Goal: Task Accomplishment & Management: Use online tool/utility

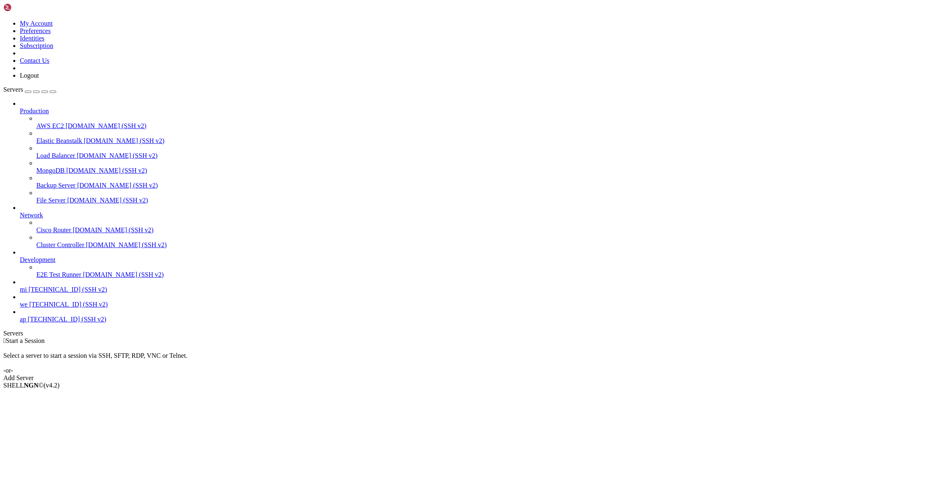
click at [48, 293] on link "mi [TECHNICAL_ID] (SSH v2)" at bounding box center [483, 289] width 927 height 7
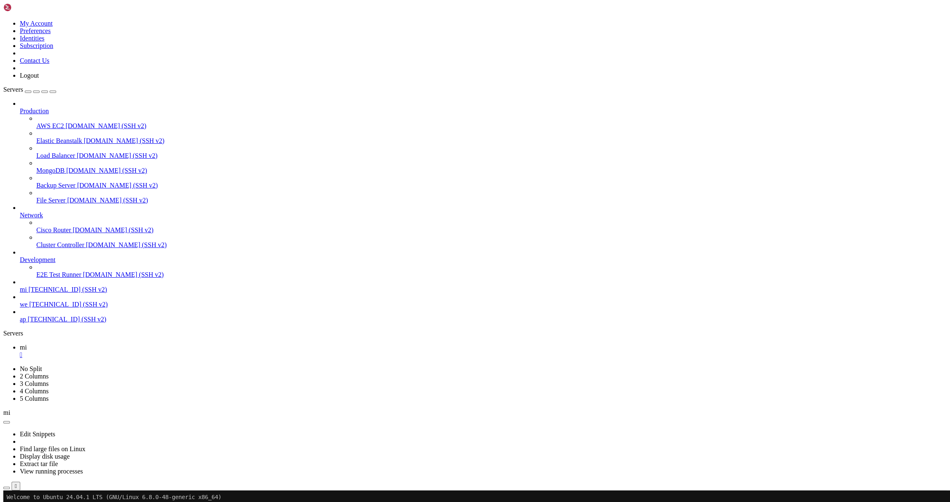
drag, startPoint x: 77, startPoint y: 918, endPoint x: 285, endPoint y: 917, distance: 207.4
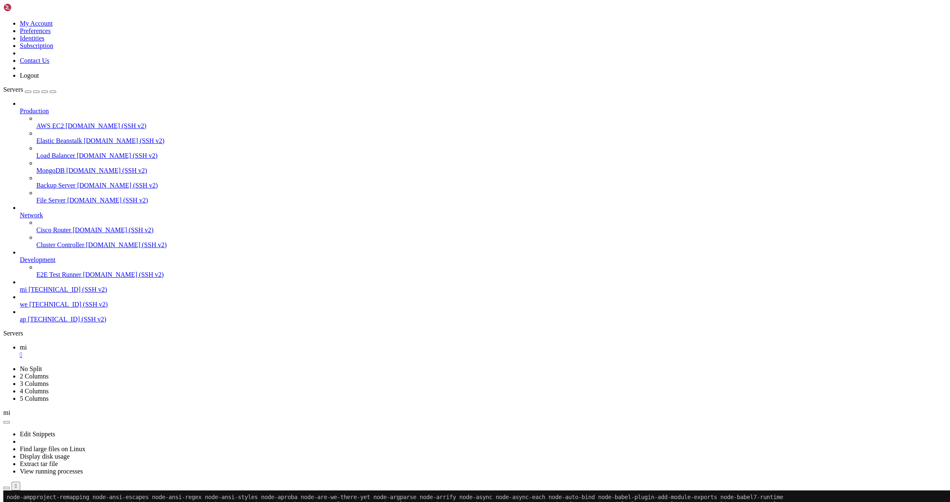
drag, startPoint x: 300, startPoint y: 919, endPoint x: 117, endPoint y: 926, distance: 183.1
drag, startPoint x: 316, startPoint y: 922, endPoint x: 105, endPoint y: 960, distance: 214.8
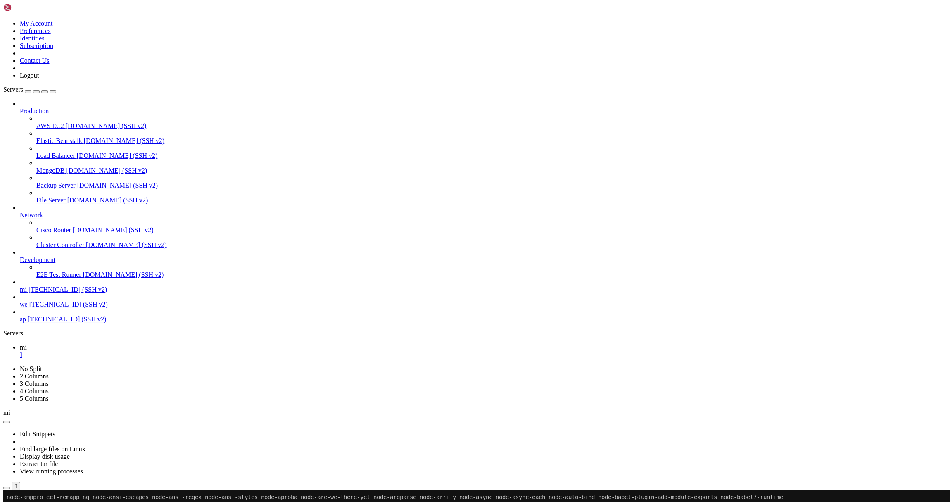
drag, startPoint x: 8, startPoint y: 916, endPoint x: 309, endPoint y: 924, distance: 301.2
copy div "Job for nginx.service failed because the control process exited with error code…"
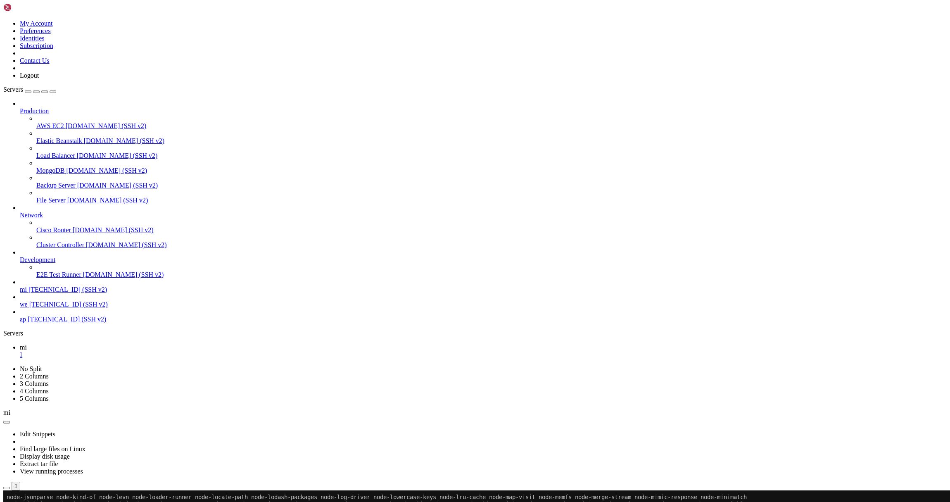
scroll to position [827, 0]
drag, startPoint x: 211, startPoint y: 924, endPoint x: 505, endPoint y: 923, distance: 294.5
drag, startPoint x: 518, startPoint y: 923, endPoint x: 154, endPoint y: 924, distance: 363.9
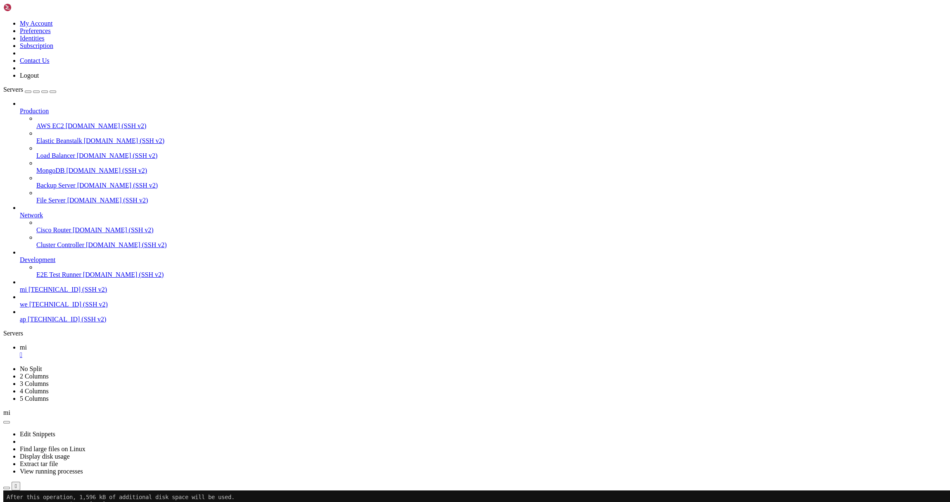
click at [7, 488] on icon "button" at bounding box center [7, 488] width 0 height 0
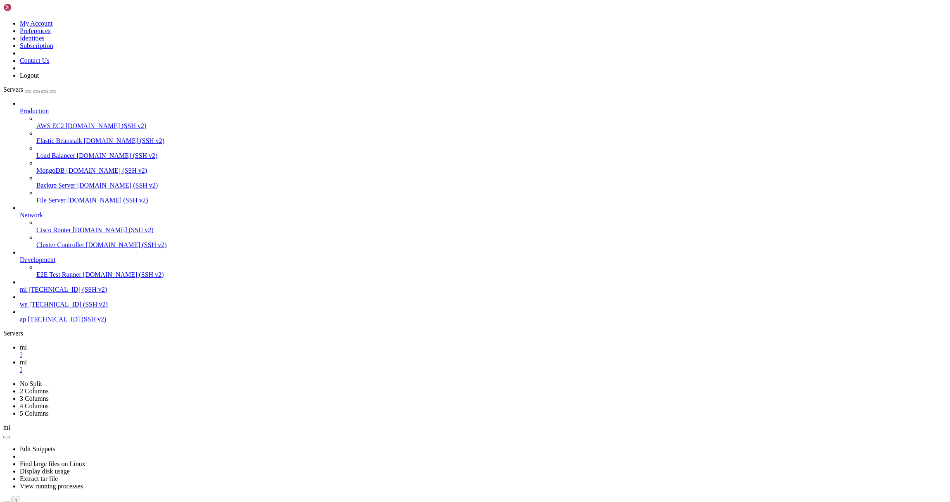
scroll to position [129, 0]
type input "/root/bybsa"
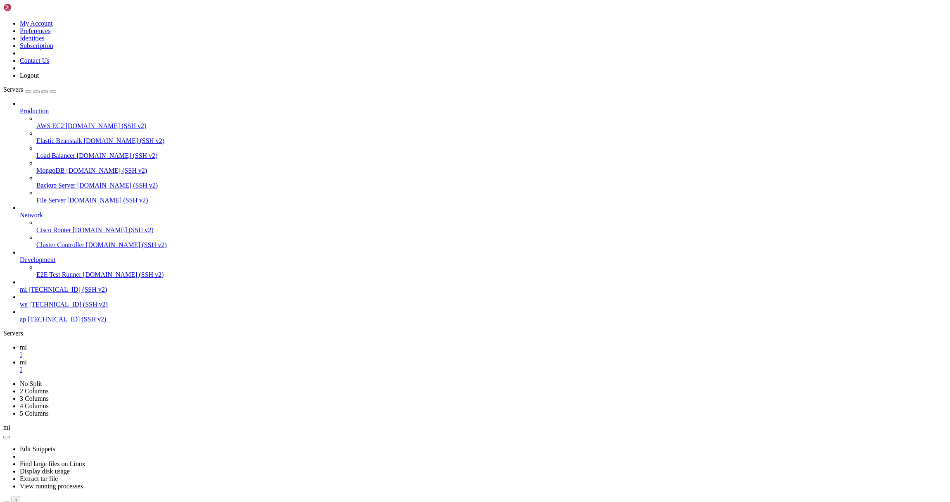
scroll to position [0, 0]
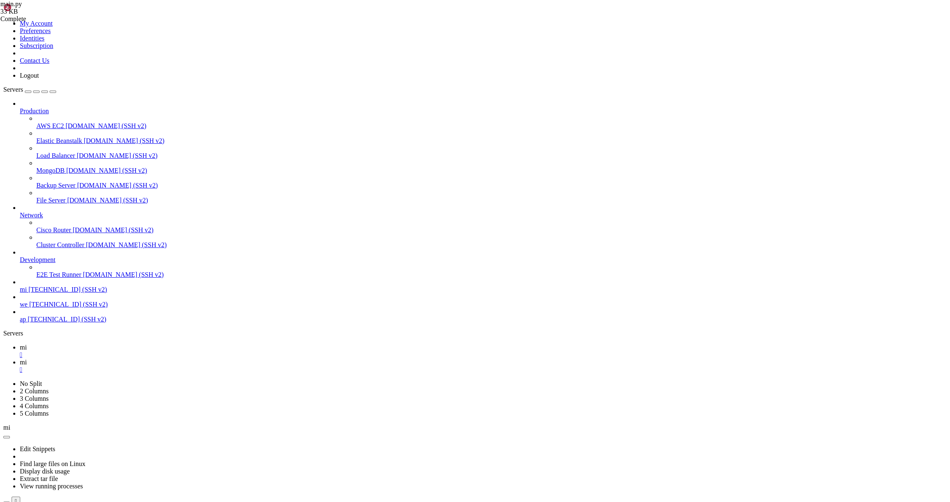
type textarea "await [DOMAIN_NAME]_task(host='[TECHNICAL_ID]', port=7776)"
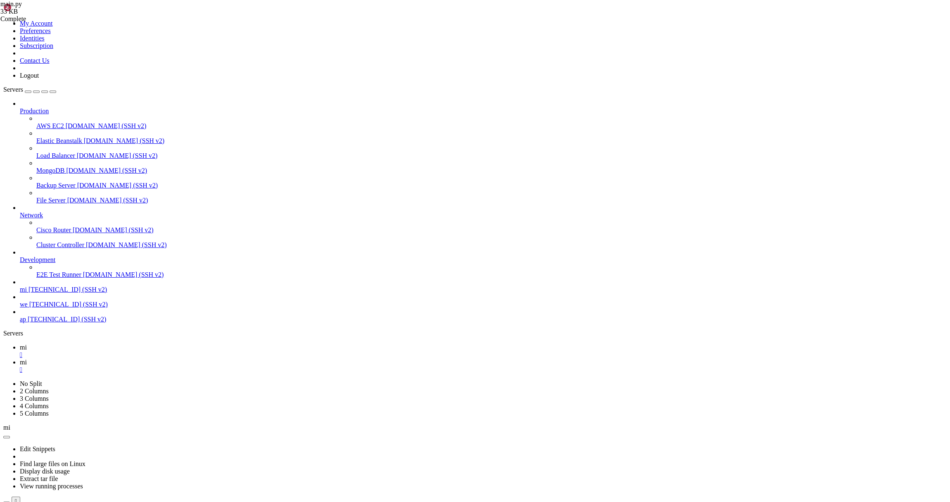
click at [116, 344] on link "mi " at bounding box center [483, 351] width 927 height 15
click at [150, 359] on link "mi " at bounding box center [483, 366] width 927 height 15
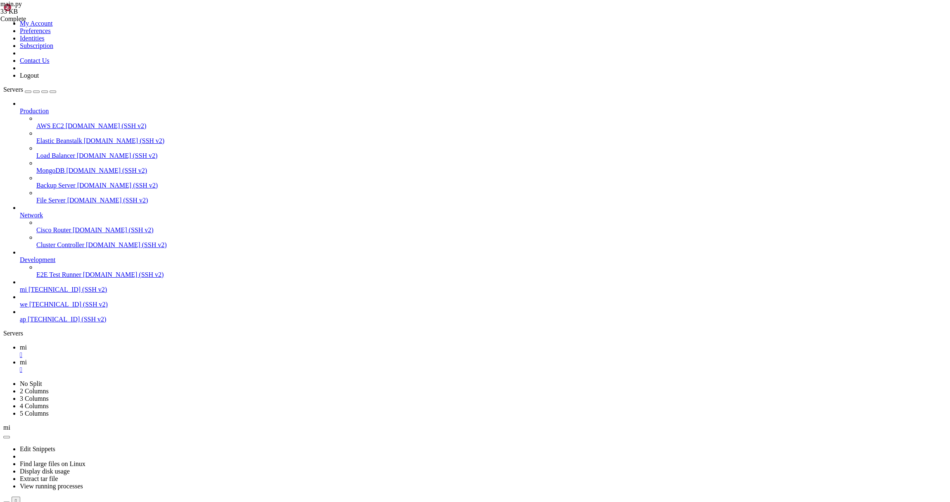
click at [22, 282] on span " nginx" at bounding box center [13, 278] width 17 height 7
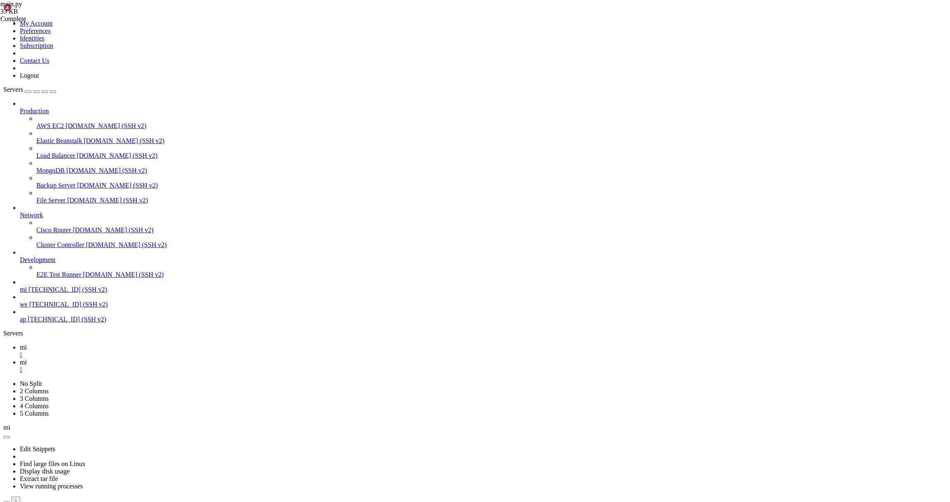
click at [22, 282] on span " nginx" at bounding box center [13, 278] width 17 height 7
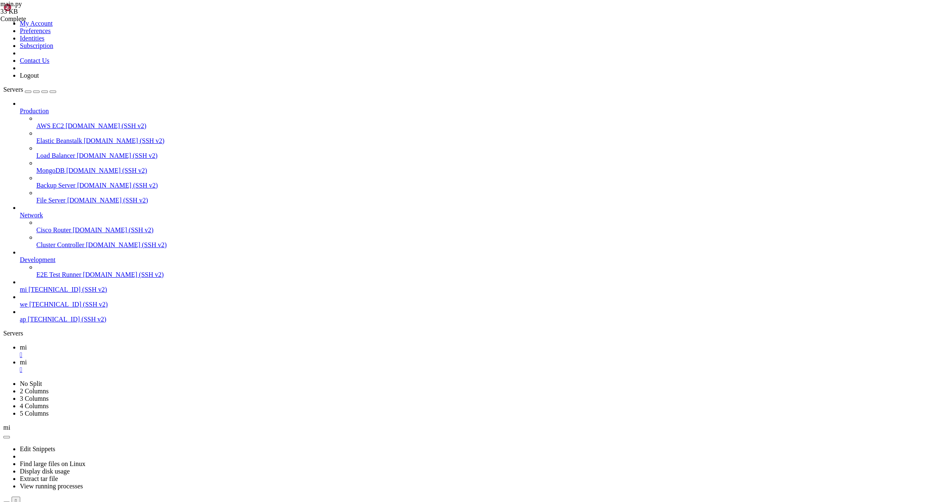
type input "/etc/nginx/sites-available"
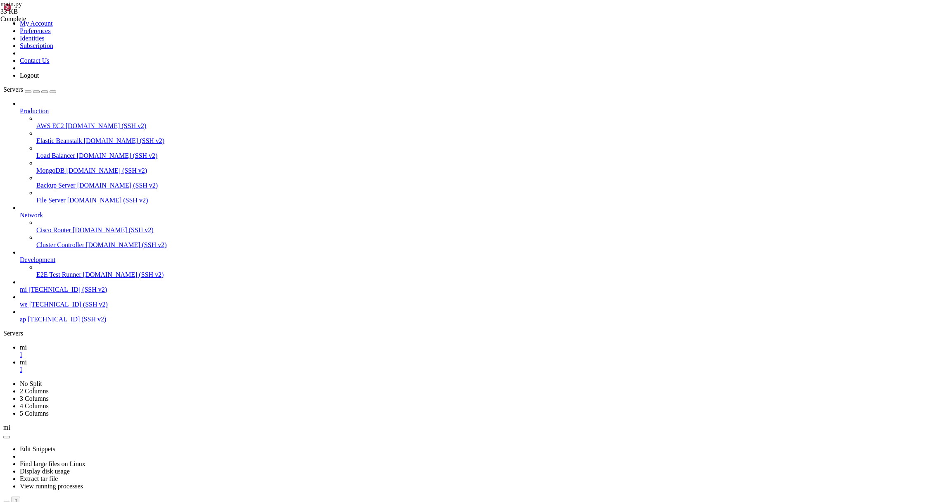
type textarea "#}"
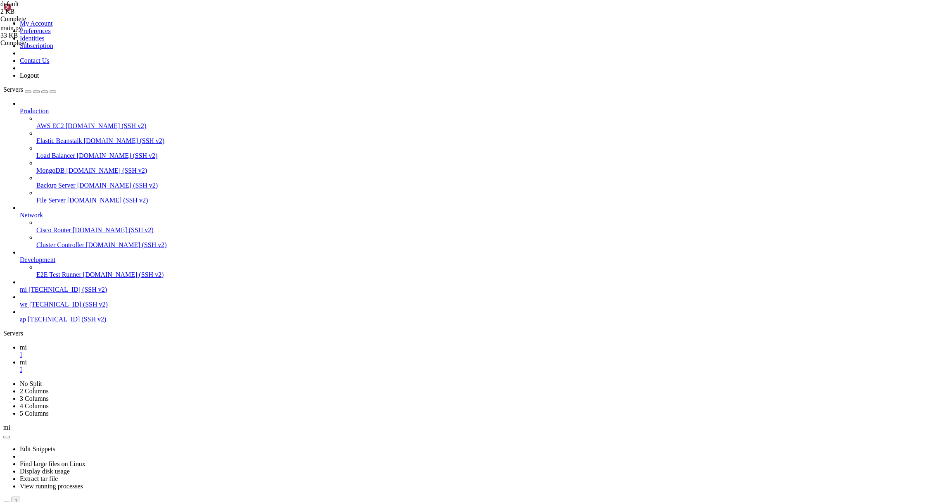
paste textarea "}"
drag, startPoint x: 335, startPoint y: 209, endPoint x: 108, endPoint y: 192, distance: 228.2
type textarea "# Добавь CORS, если API нужен для браузера"
drag, startPoint x: 254, startPoint y: 180, endPoint x: 81, endPoint y: 169, distance: 173.0
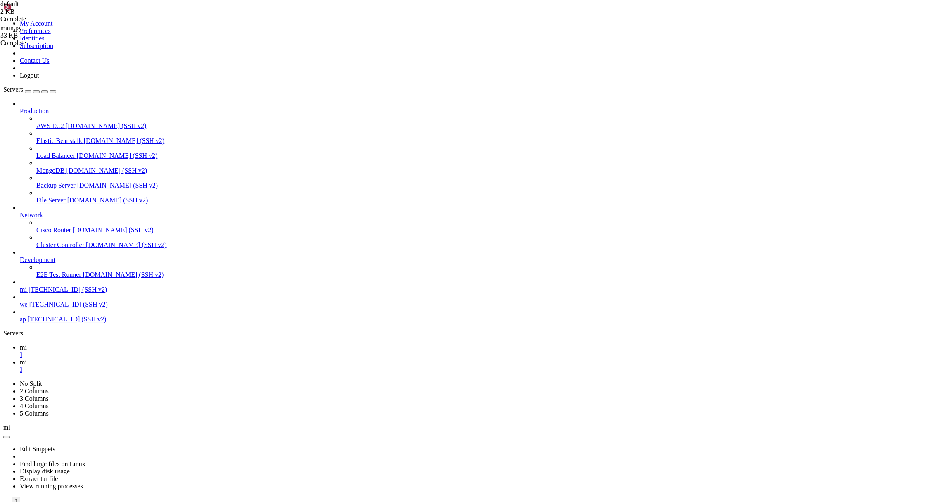
type textarea "proxy_set_header X-Real-IP $remote_addr; proxy_set_header X-Forwarded-For $prox…"
drag, startPoint x: 239, startPoint y: 159, endPoint x: 302, endPoint y: 157, distance: 63.2
drag, startPoint x: 264, startPoint y: 141, endPoint x: 204, endPoint y: 142, distance: 59.9
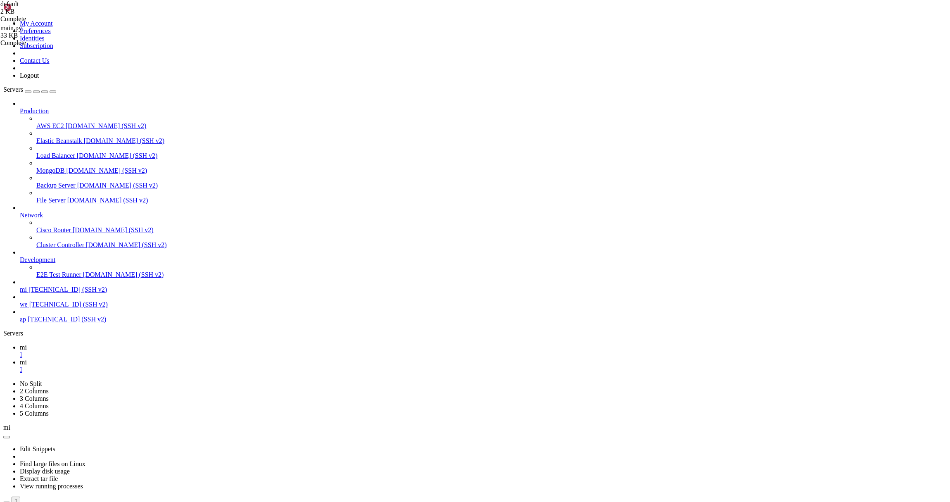
drag, startPoint x: 219, startPoint y: 138, endPoint x: 208, endPoint y: 138, distance: 10.7
drag, startPoint x: 207, startPoint y: 139, endPoint x: 261, endPoint y: 140, distance: 54.1
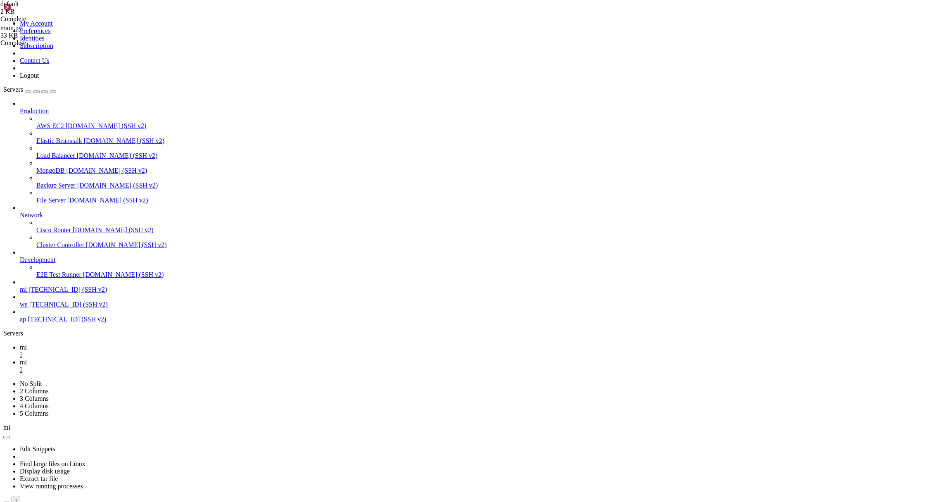
drag, startPoint x: 334, startPoint y: 109, endPoint x: 112, endPoint y: 112, distance: 222.2
type textarea "# Если нужно, добавь location для статических файлов или других путей"
drag, startPoint x: 154, startPoint y: 108, endPoint x: 88, endPoint y: 100, distance: 67.4
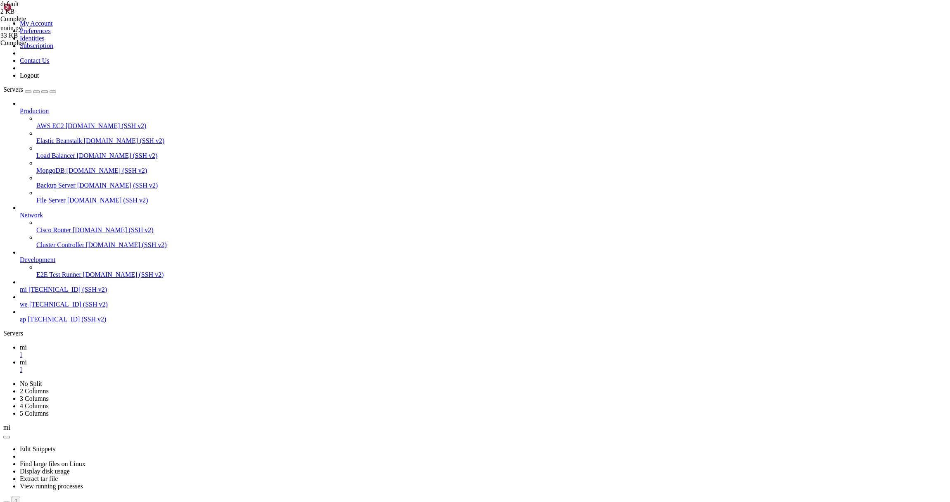
type textarea "}"
drag, startPoint x: 271, startPoint y: 95, endPoint x: 109, endPoint y: 82, distance: 162.9
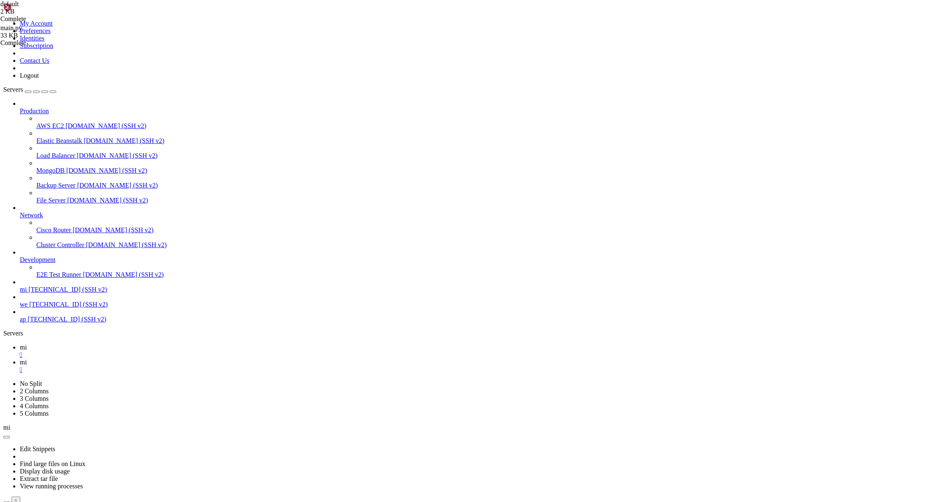
type textarea "proxy_set_header X-Real-IP $remote_addr; proxy_set_header X-Forwarded-For $prox…"
drag, startPoint x: 236, startPoint y: 67, endPoint x: 312, endPoint y: 67, distance: 76.0
drag, startPoint x: 308, startPoint y: 68, endPoint x: 238, endPoint y: 69, distance: 70.2
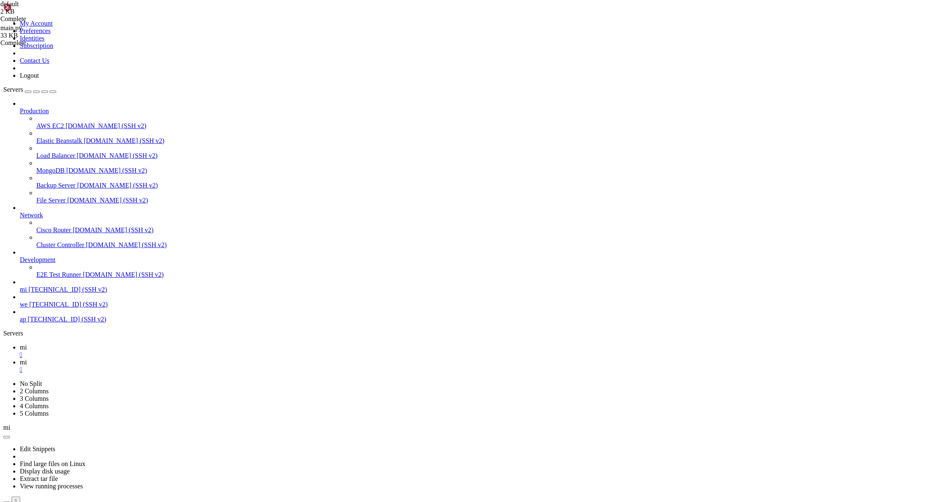
drag, startPoint x: 331, startPoint y: 50, endPoint x: 237, endPoint y: 53, distance: 94.6
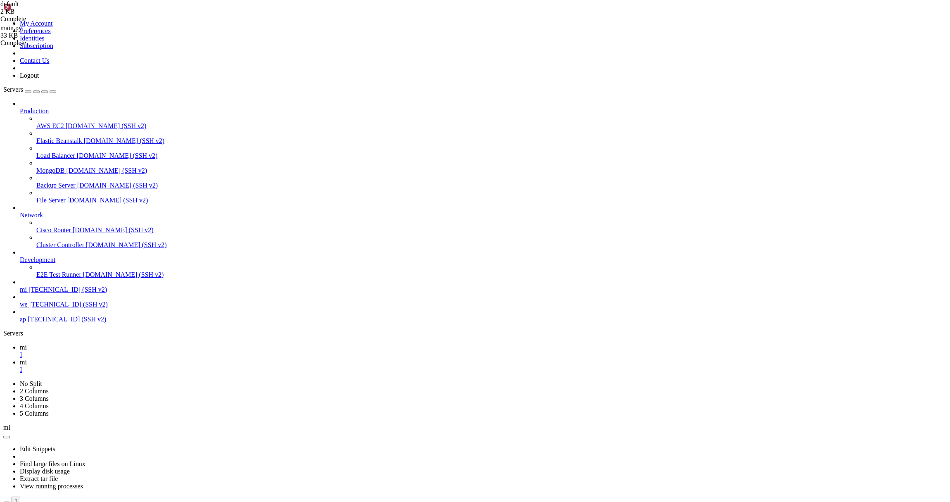
scroll to position [0, 7]
drag, startPoint x: 225, startPoint y: 51, endPoint x: 202, endPoint y: 51, distance: 22.7
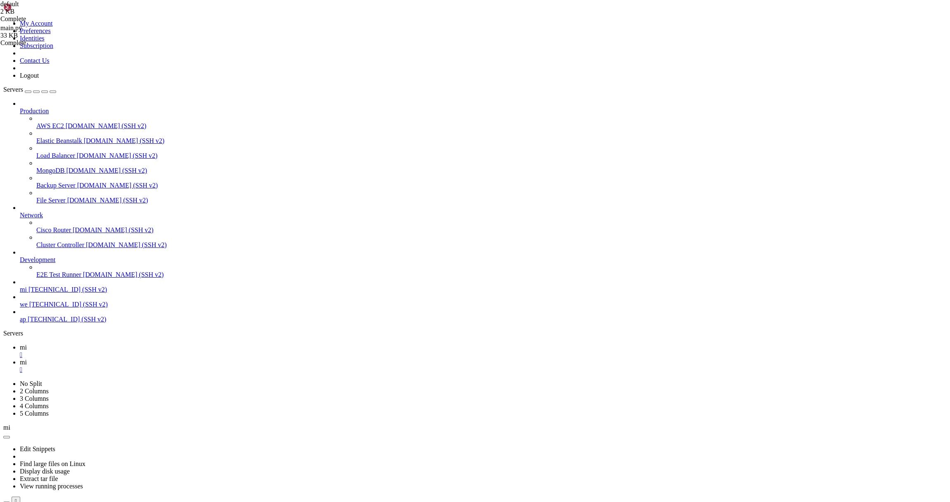
drag, startPoint x: 164, startPoint y: 52, endPoint x: 191, endPoint y: 52, distance: 27.3
paste textarea "[DOMAIN_NAME][DEMOGRAPHIC_DATA]"
drag, startPoint x: 210, startPoint y: 127, endPoint x: 163, endPoint y: 128, distance: 47.1
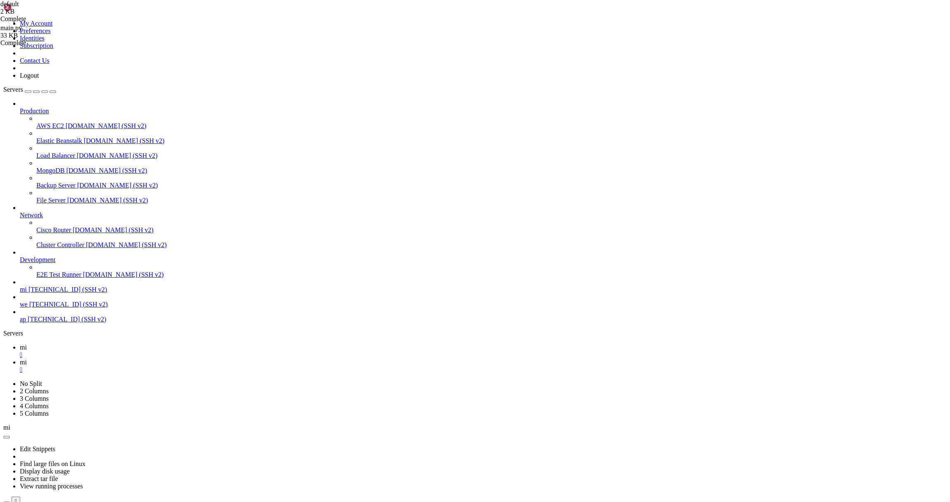
paste textarea "[DOMAIN_NAME][DEMOGRAPHIC_DATA]"
paste textarea "all-in-one"
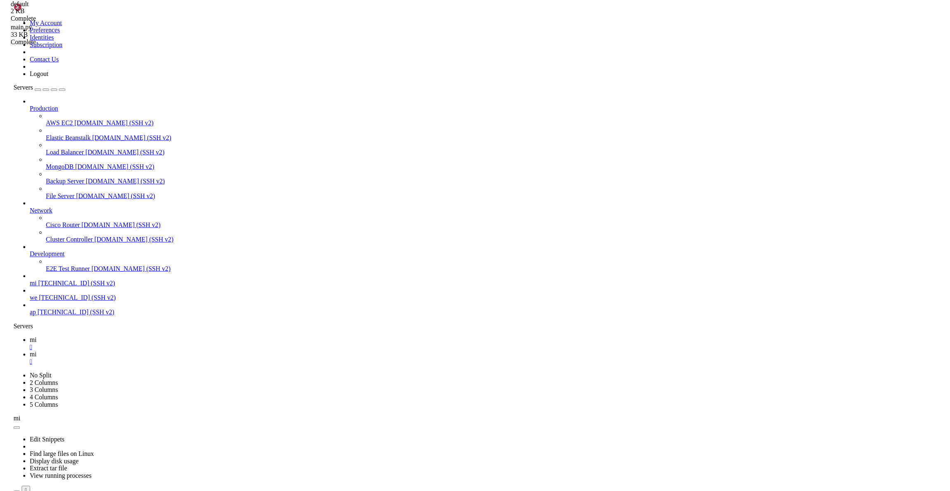
scroll to position [0, 5]
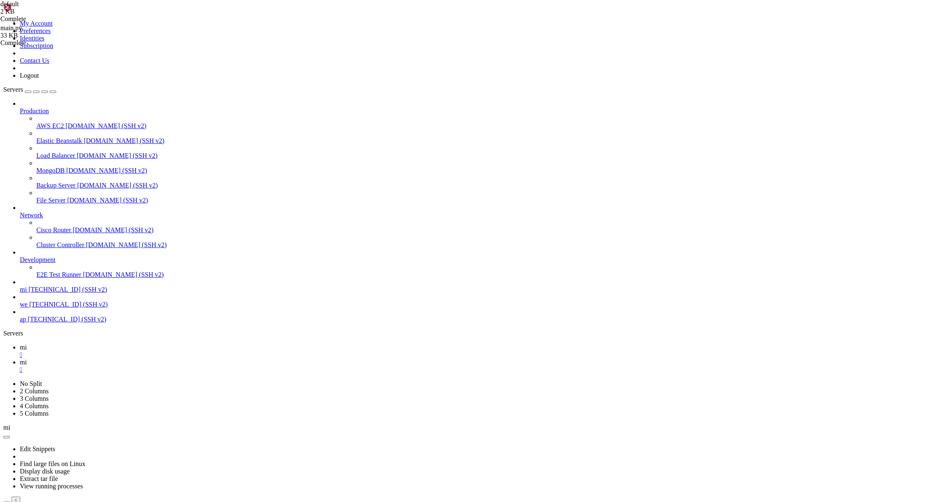
type textarea "server_name [DOMAIN_NAME][DEMOGRAPHIC_DATA]"
click at [27, 344] on span "mi" at bounding box center [23, 347] width 7 height 7
click at [20, 359] on icon at bounding box center [20, 362] width 0 height 7
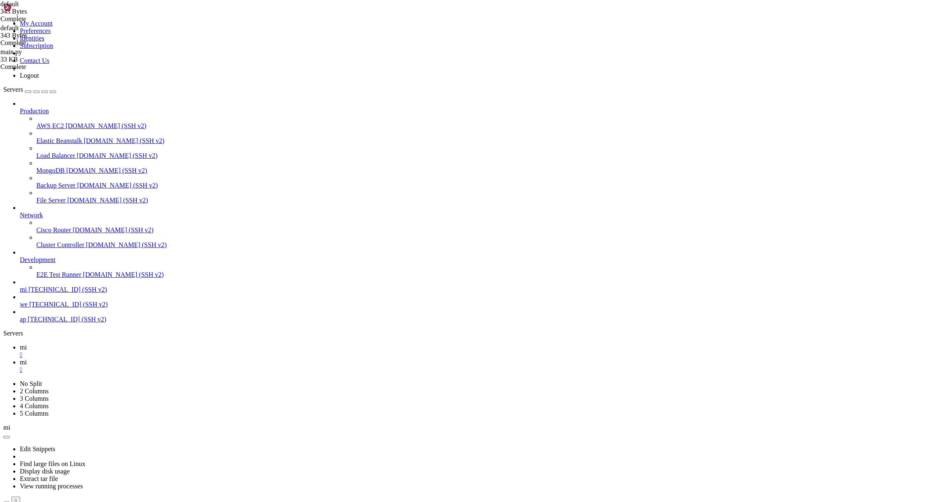
type textarea "server_name [DOMAIN_NAME][DEMOGRAPHIC_DATA];"
click at [27, 344] on span "mi" at bounding box center [23, 347] width 7 height 7
drag, startPoint x: 375, startPoint y: 933, endPoint x: 5, endPoint y: 929, distance: 370.1
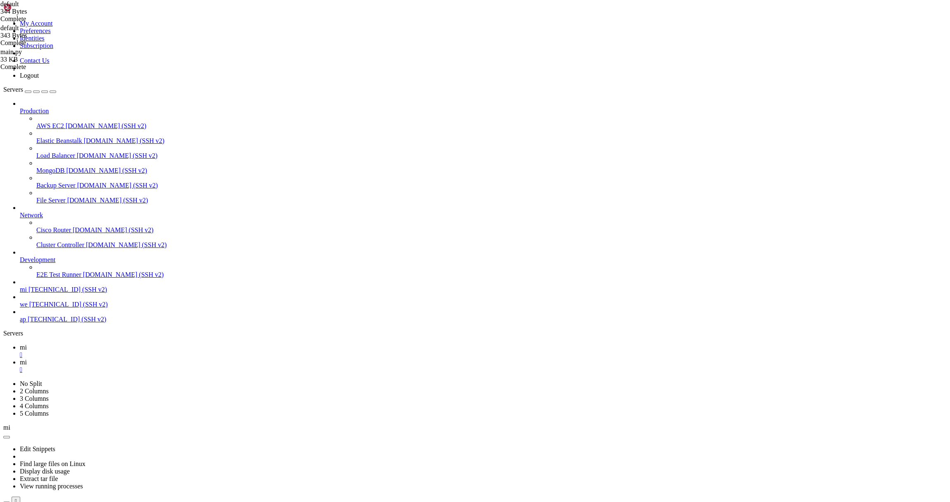
click at [20, 359] on icon at bounding box center [20, 362] width 0 height 7
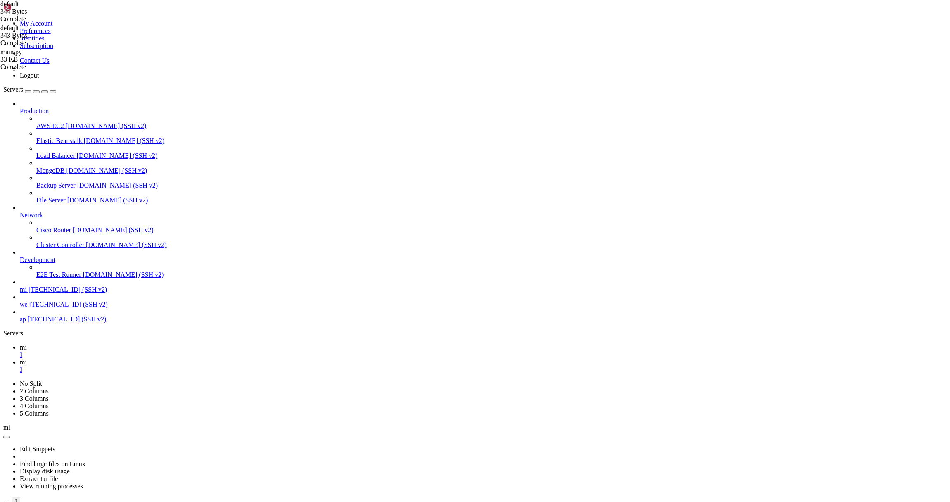
type textarea "proxy_pass [URL];"
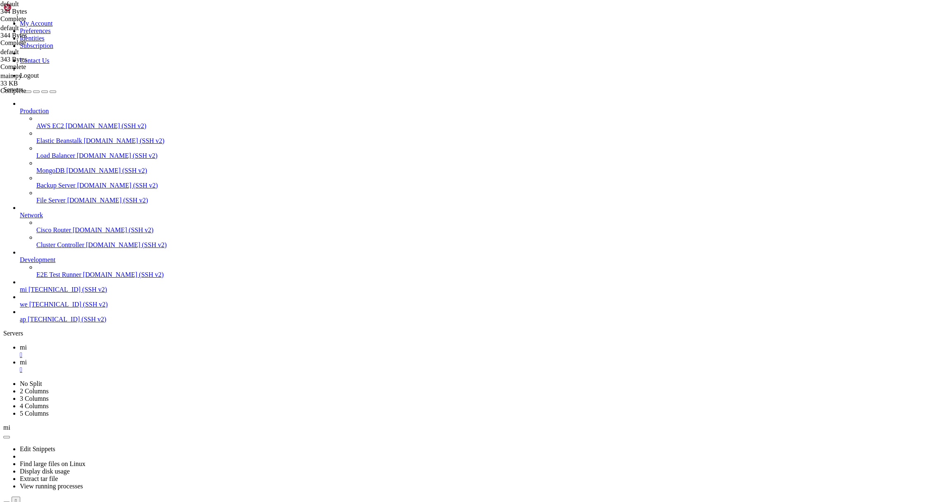
click at [104, 344] on link "mi " at bounding box center [483, 351] width 927 height 15
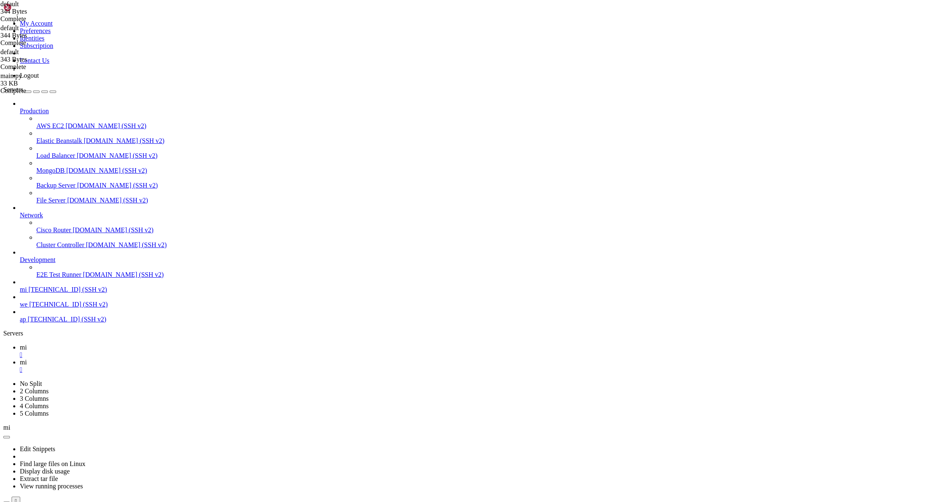
click at [152, 359] on link "mi " at bounding box center [483, 366] width 927 height 15
click at [109, 344] on link "mi " at bounding box center [483, 351] width 927 height 15
click at [20, 359] on icon at bounding box center [20, 362] width 0 height 7
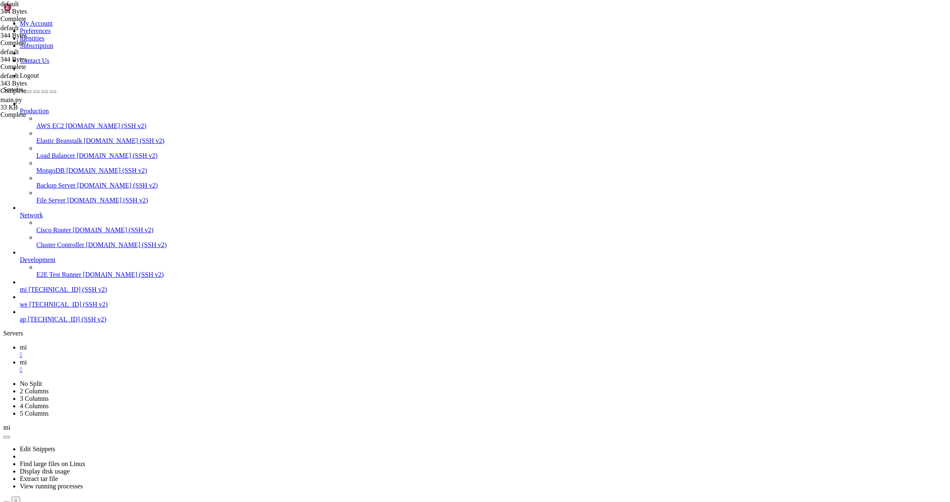
type textarea "location / {"
paste textarea "index main.html; # Главный файл (вместо index.html)"
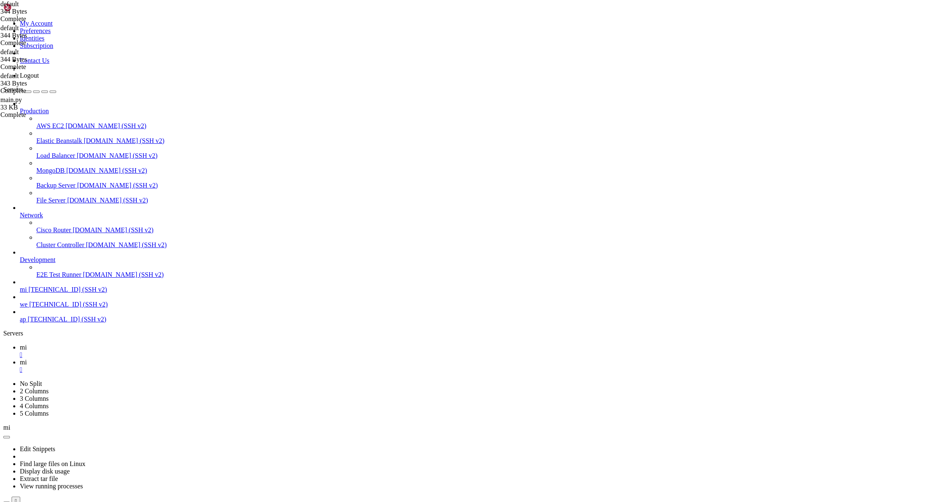
drag, startPoint x: 290, startPoint y: 135, endPoint x: 213, endPoint y: 133, distance: 77.3
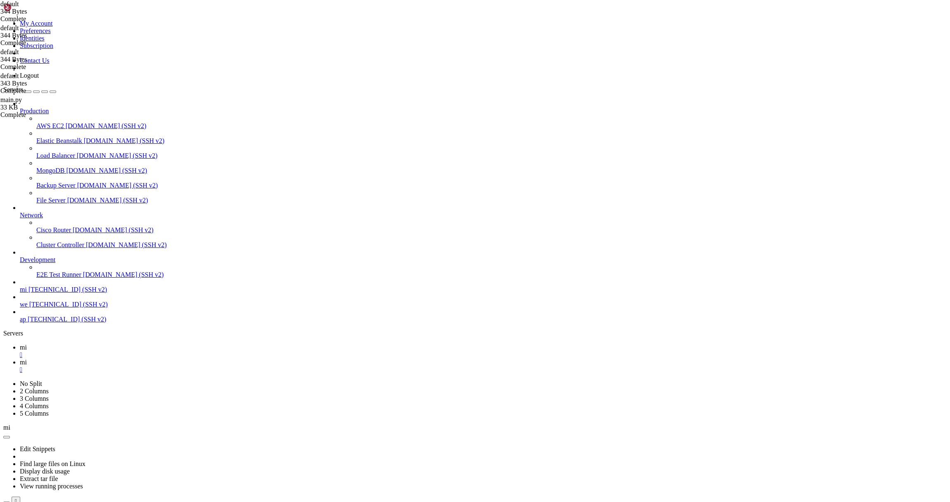
drag, startPoint x: 279, startPoint y: 137, endPoint x: 174, endPoint y: 138, distance: 105.3
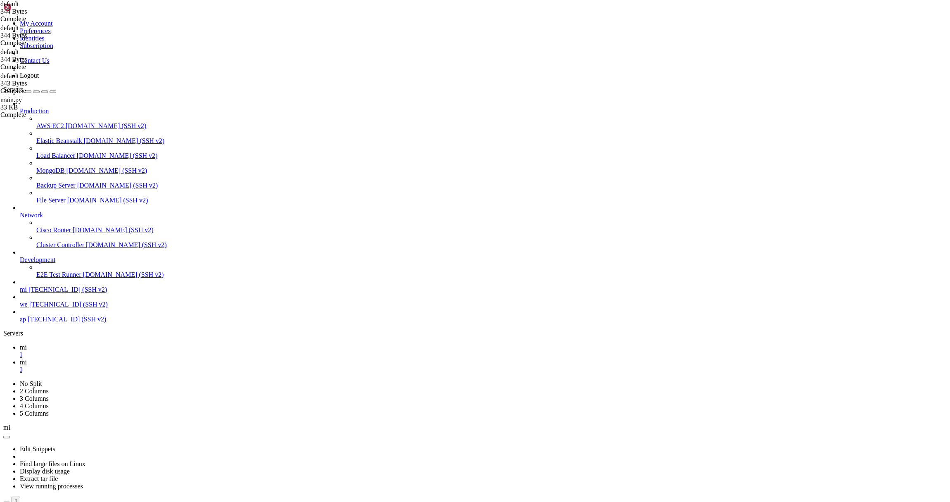
scroll to position [0, 3]
type textarea "index main.html;"
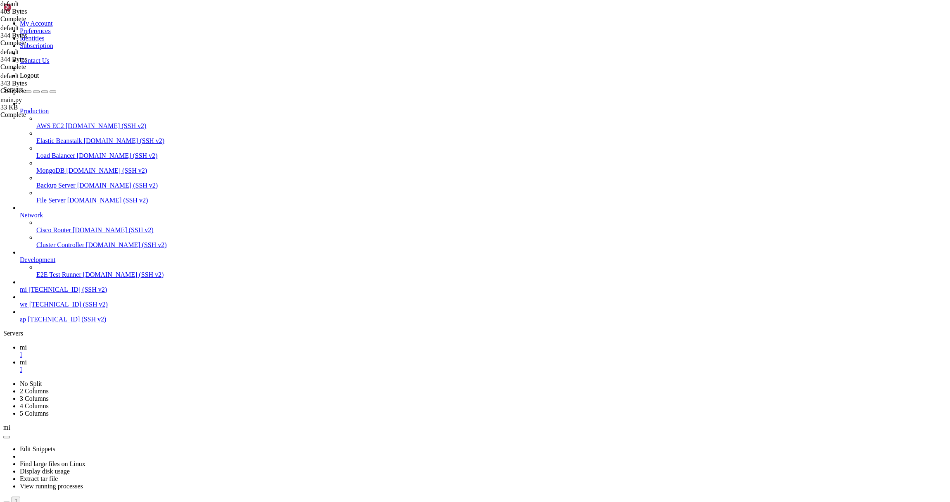
scroll to position [807, 0]
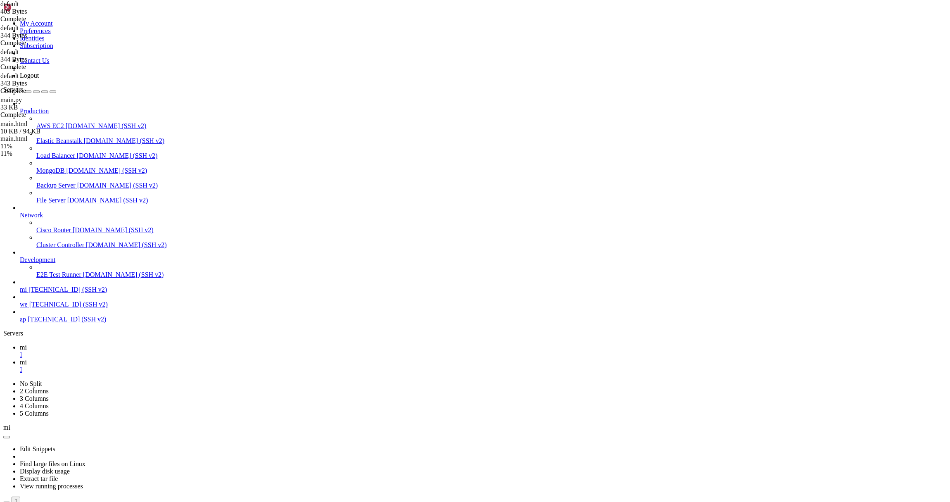
drag, startPoint x: 152, startPoint y: 67, endPoint x: 122, endPoint y: 69, distance: 30.2
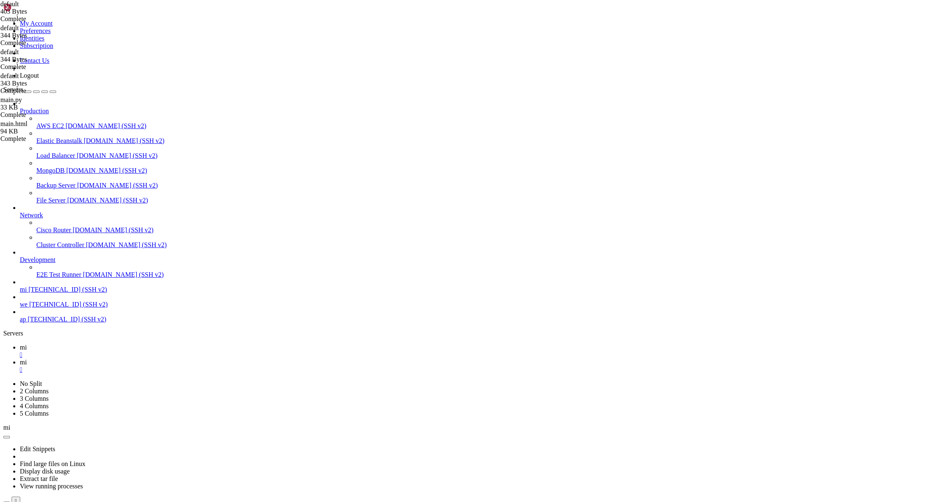
type input "/var/www"
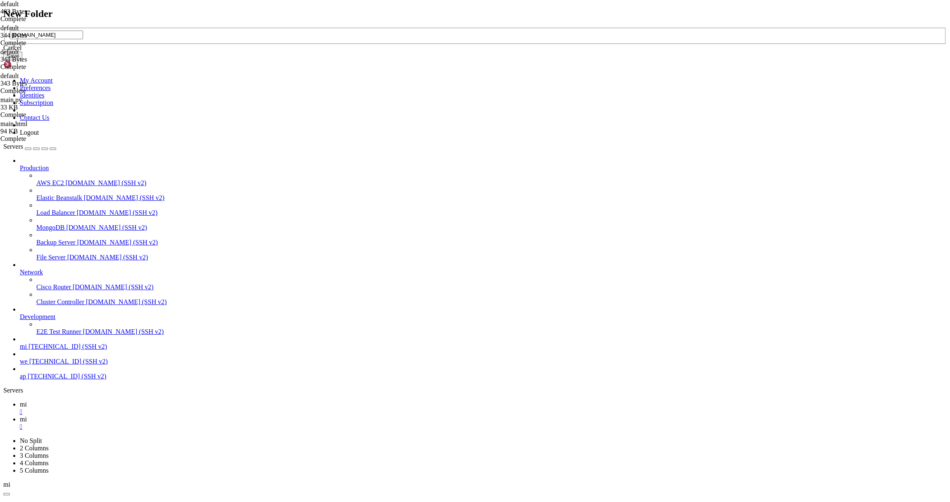
type input "[DOMAIN_NAME]"
click at [22, 60] on button "Save" at bounding box center [12, 56] width 19 height 9
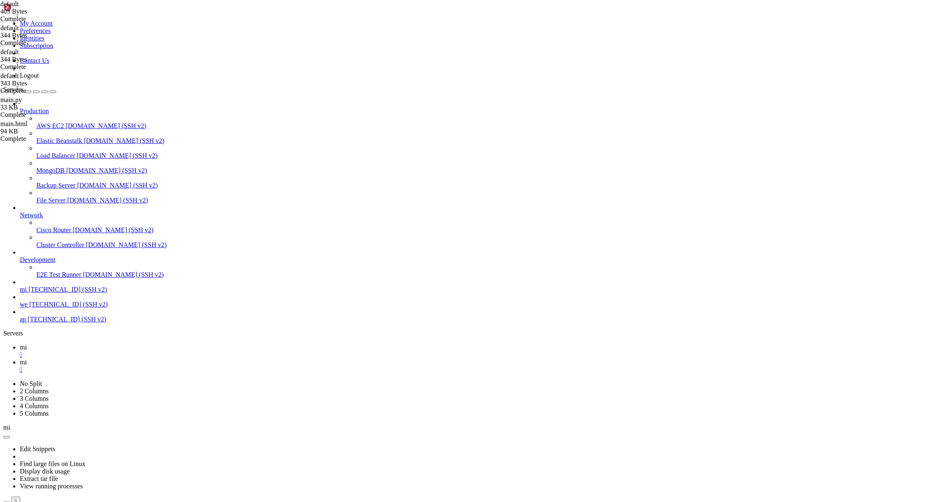
type input "/var/www/[DOMAIN_NAME]"
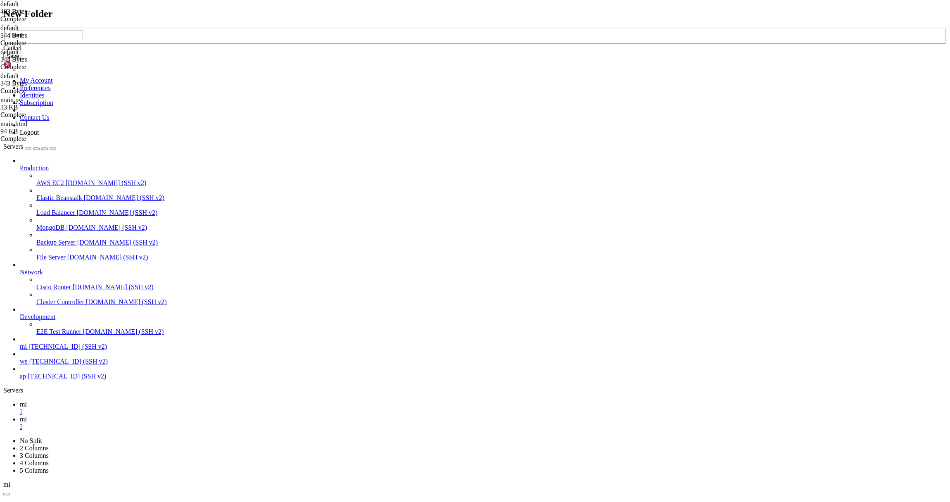
type input "html"
click at [22, 60] on button "Save" at bounding box center [12, 56] width 19 height 9
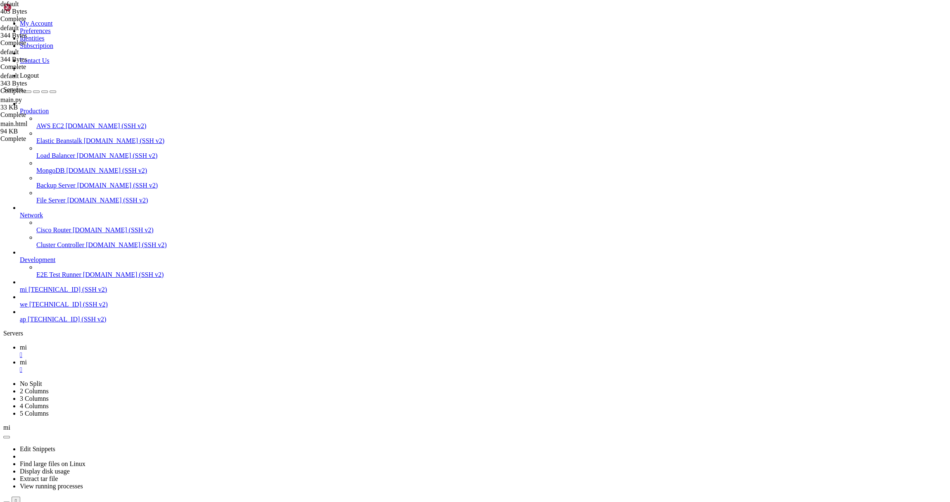
click at [27, 344] on span "mi" at bounding box center [23, 347] width 7 height 7
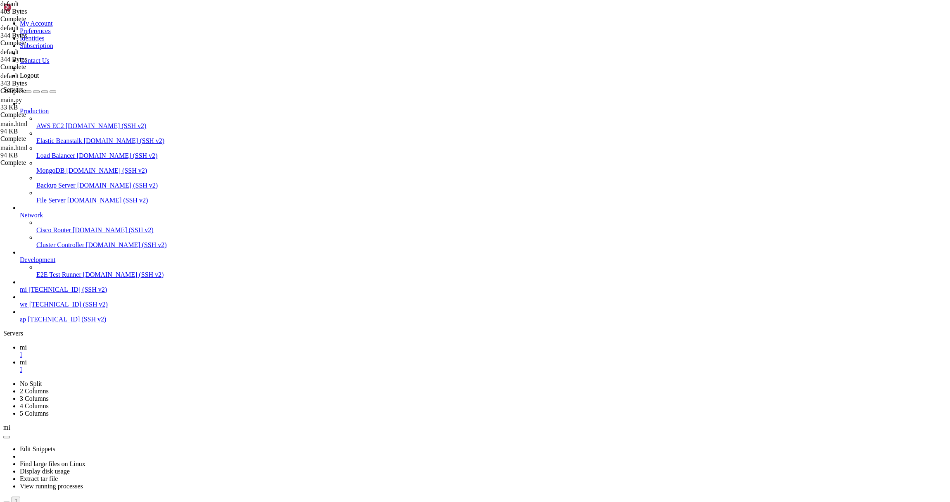
drag, startPoint x: 156, startPoint y: 927, endPoint x: 80, endPoint y: 924, distance: 76.1
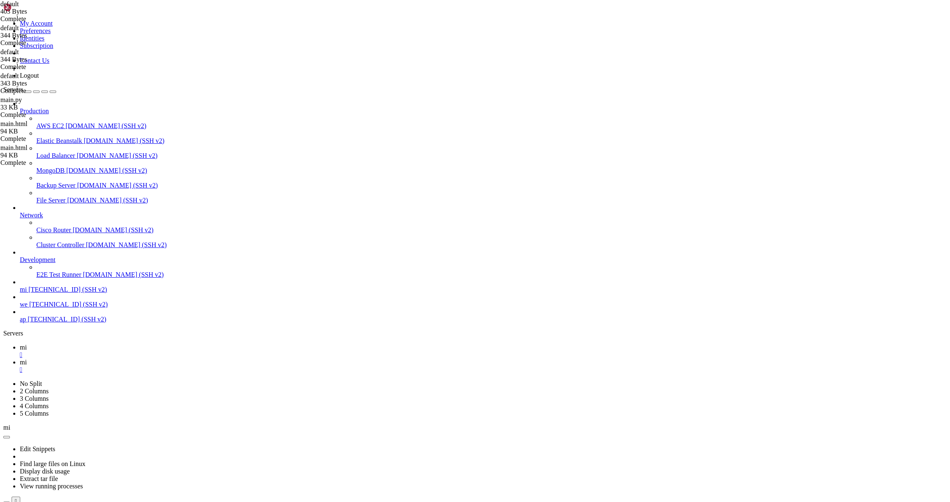
click at [151, 359] on link "mi " at bounding box center [483, 366] width 927 height 15
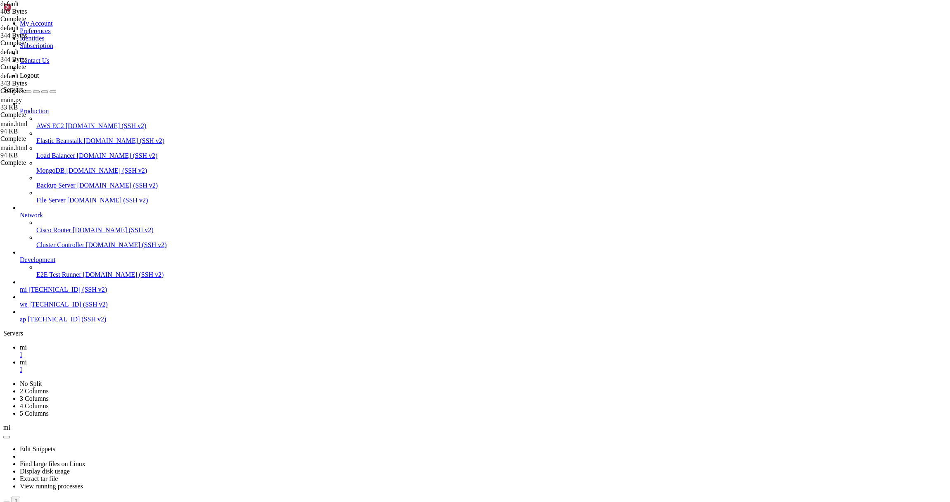
click at [22, 423] on span " nginx" at bounding box center [13, 426] width 17 height 7
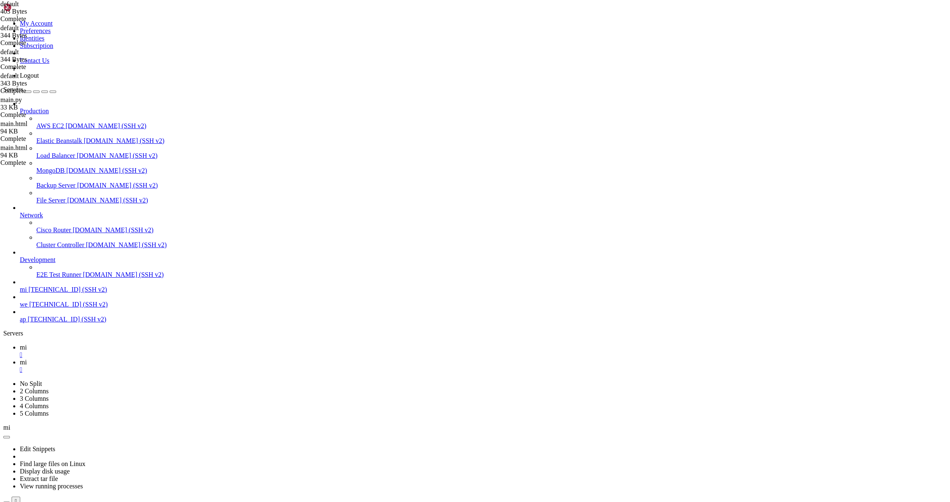
type input "/etc/nginx/sites-available"
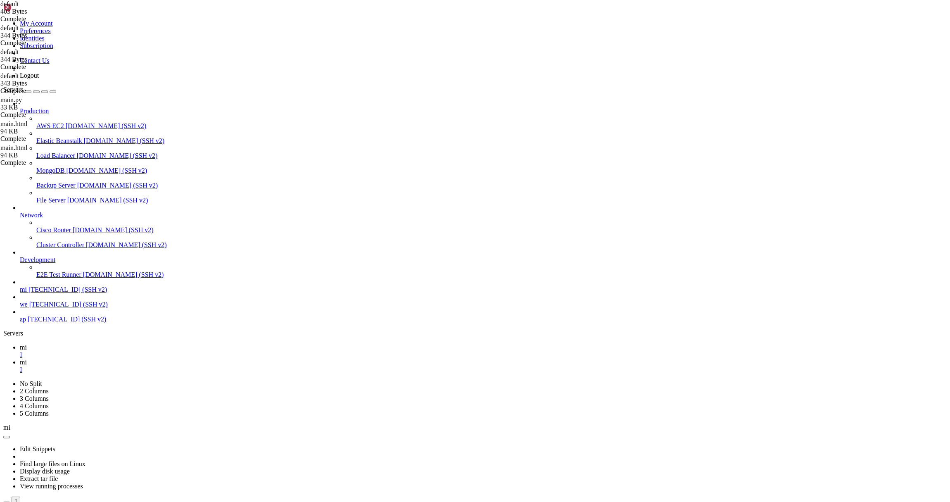
drag, startPoint x: 219, startPoint y: 166, endPoint x: 146, endPoint y: 129, distance: 81.6
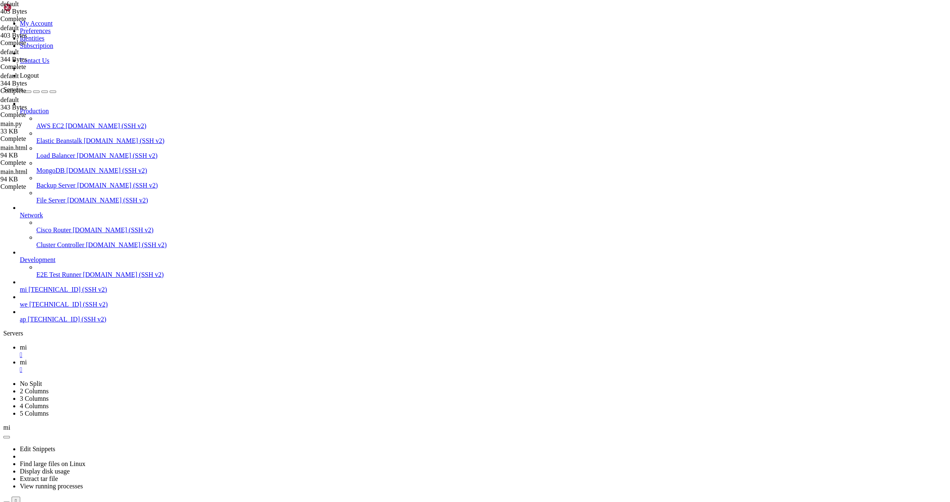
drag, startPoint x: 185, startPoint y: 186, endPoint x: 98, endPoint y: 115, distance: 113.0
type textarea "server { listen 80;"
type textarea "server {"
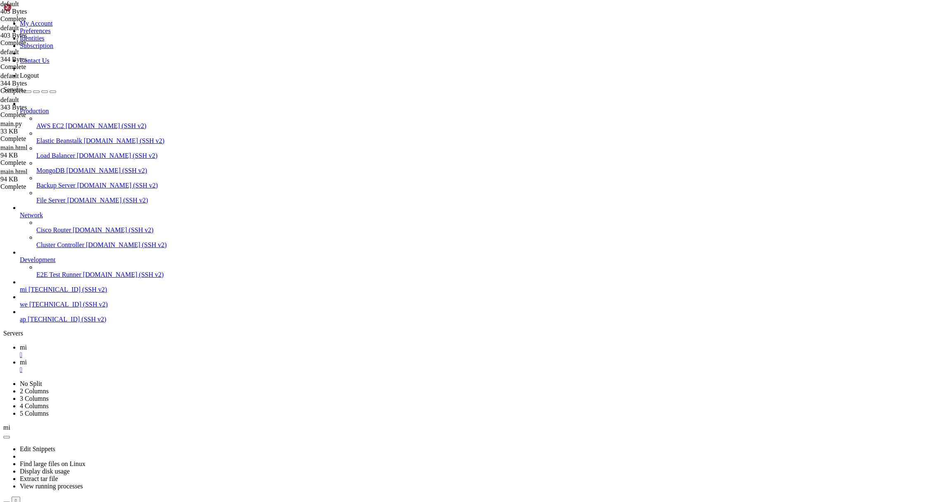
paste textarea "}"
type textarea "}"
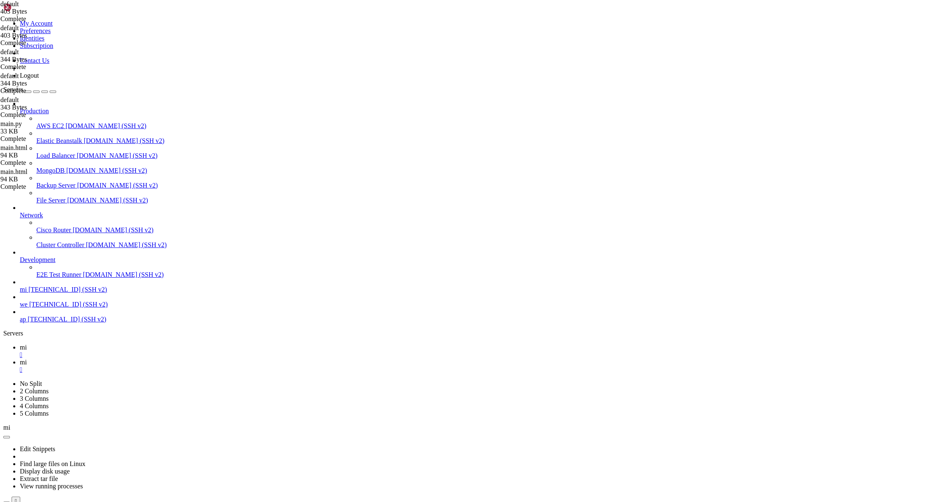
paste textarea "}"
type textarea "}"
click at [20, 344] on icon at bounding box center [20, 347] width 0 height 7
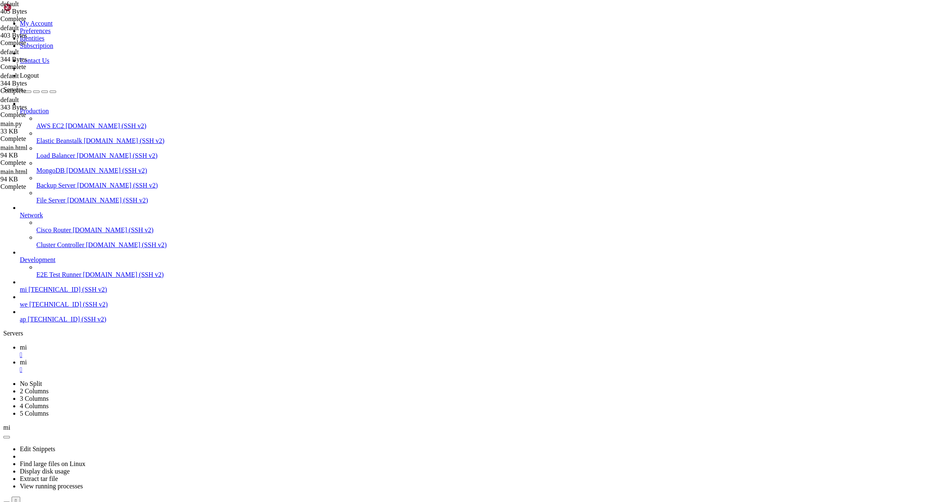
scroll to position [1834, 0]
click at [144, 359] on link "mi " at bounding box center [483, 366] width 927 height 15
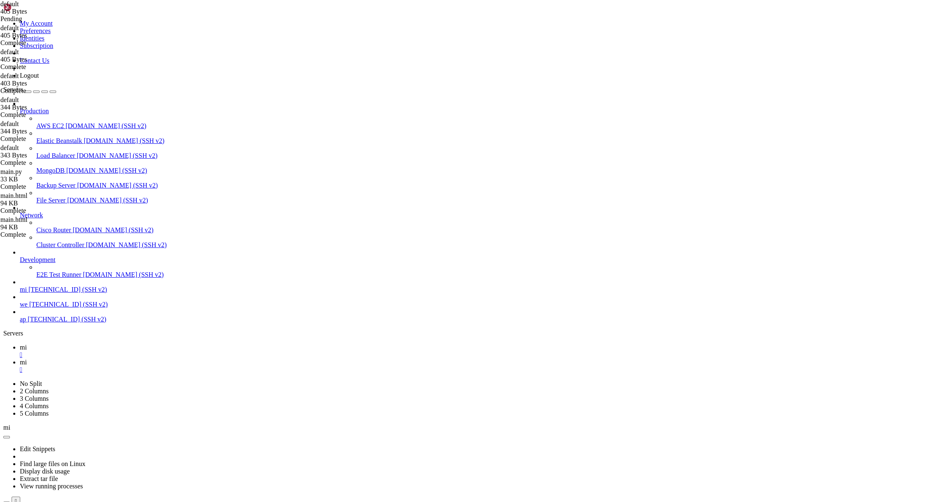
drag, startPoint x: 224, startPoint y: 84, endPoint x: 84, endPoint y: 75, distance: 140.3
paste textarea "try_files $uri $uri/ =404"
type textarea "try_files $uri $uri/ =404;"
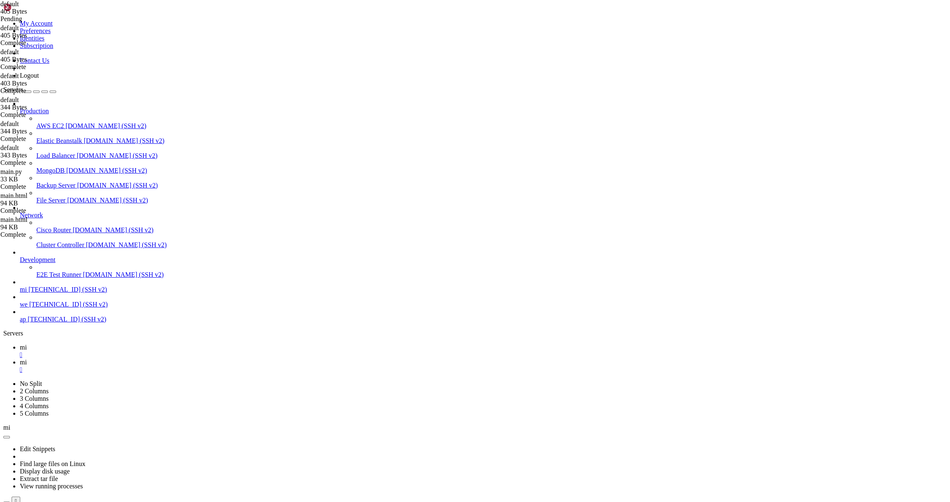
drag, startPoint x: 926, startPoint y: 30, endPoint x: 751, endPoint y: 40, distance: 176.3
click at [20, 344] on icon at bounding box center [20, 347] width 0 height 7
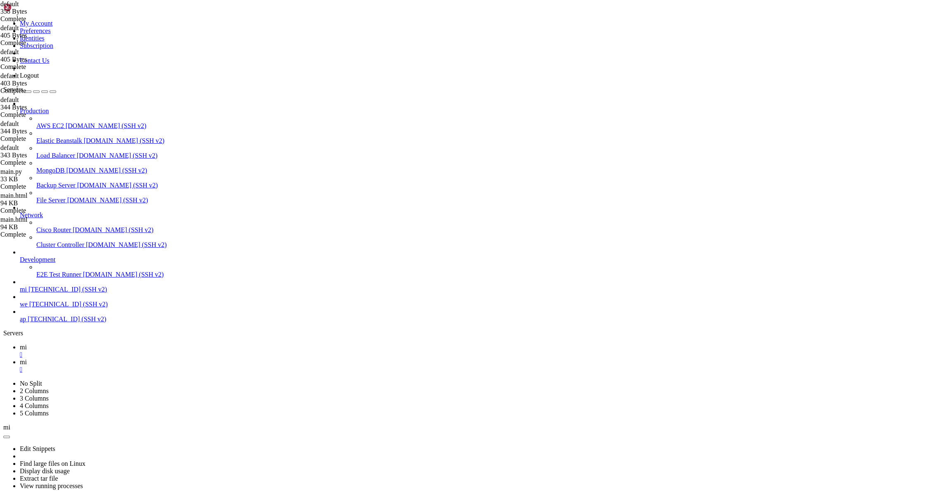
scroll to position [1862, 0]
